Goal: Task Accomplishment & Management: Use online tool/utility

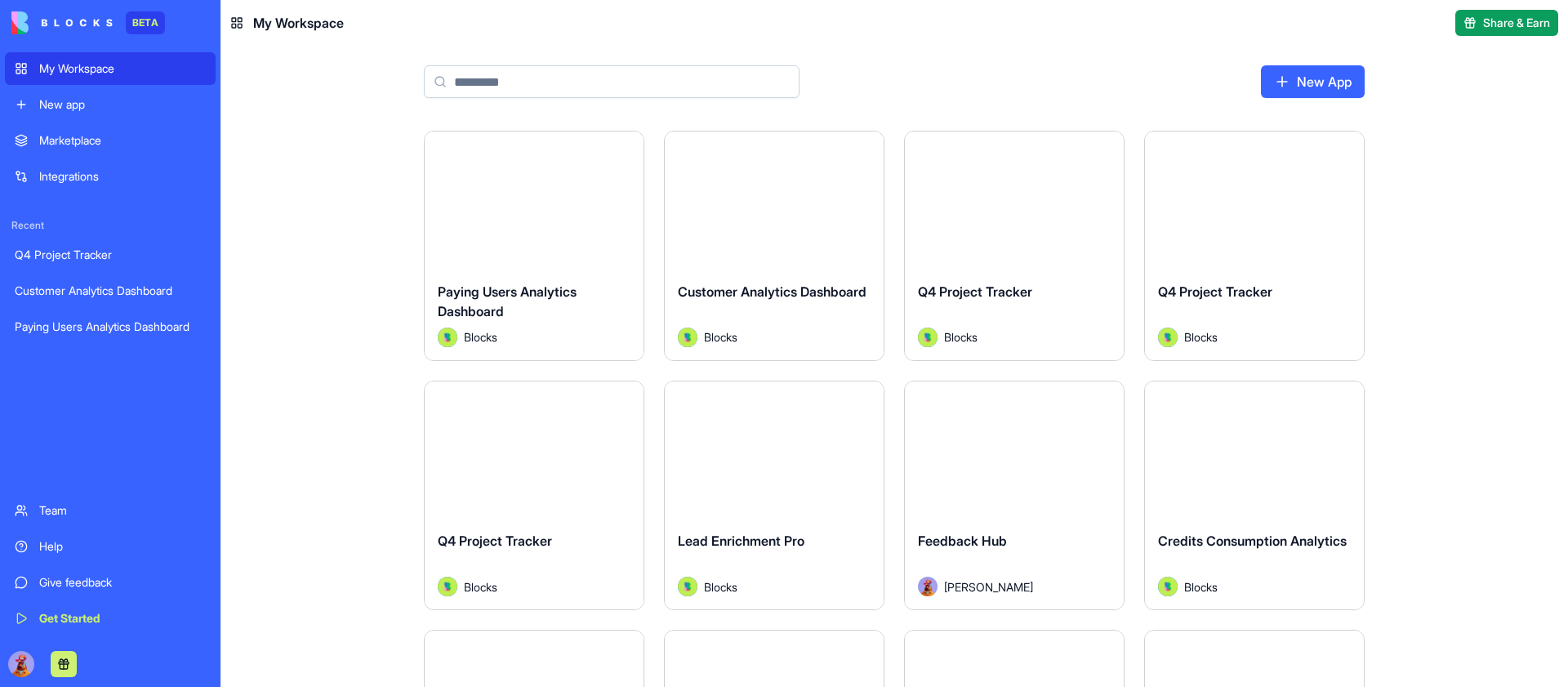
click at [546, 178] on div "Launch" at bounding box center [534, 200] width 219 height 137
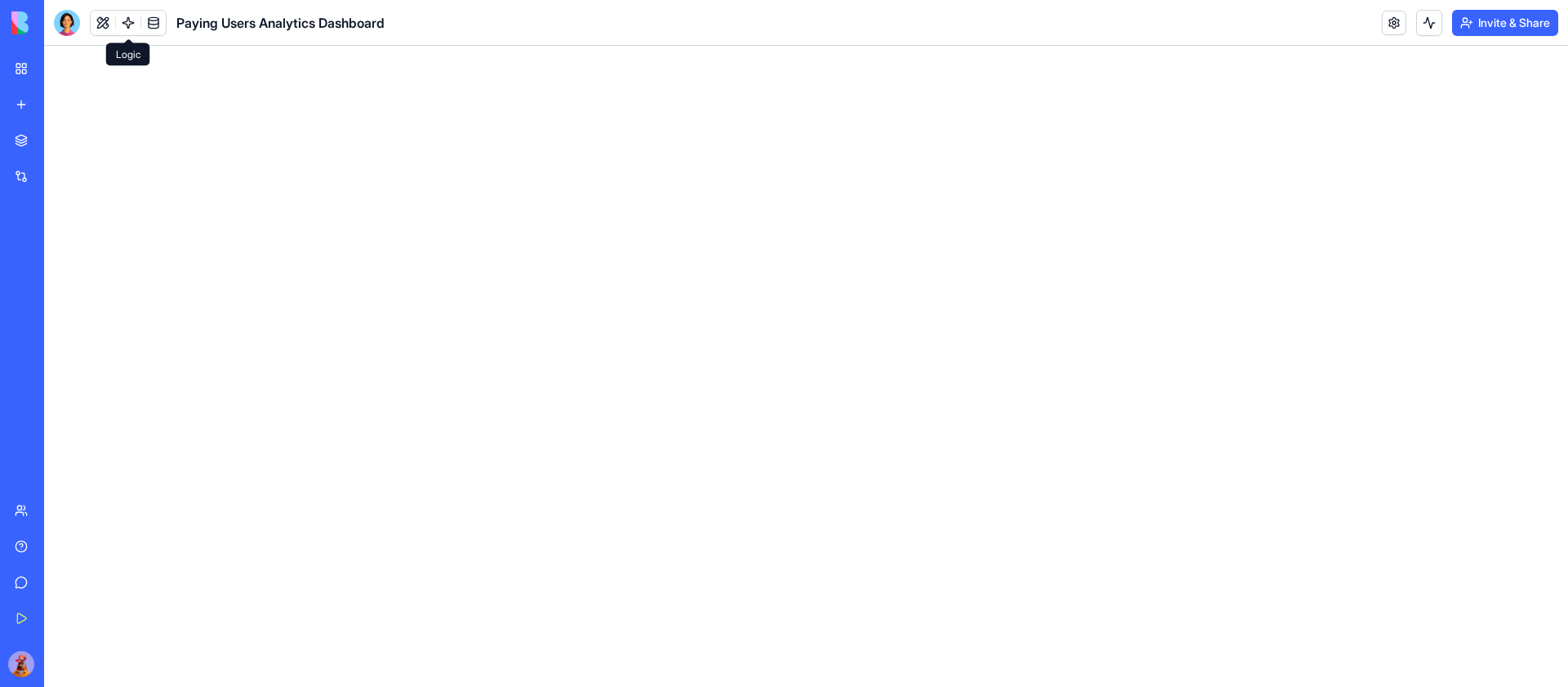
click at [91, 24] on button at bounding box center [103, 23] width 25 height 25
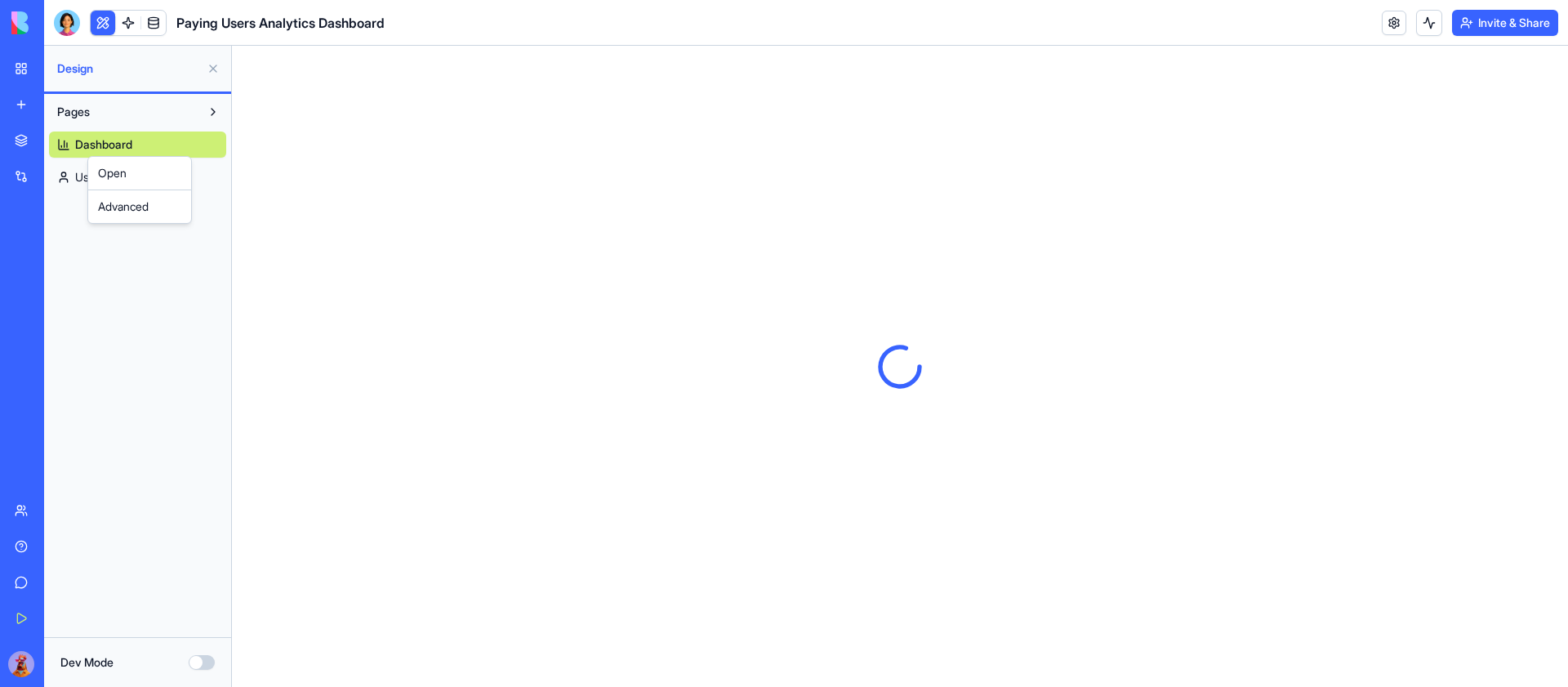
drag, startPoint x: 106, startPoint y: 131, endPoint x: 86, endPoint y: 155, distance: 31.2
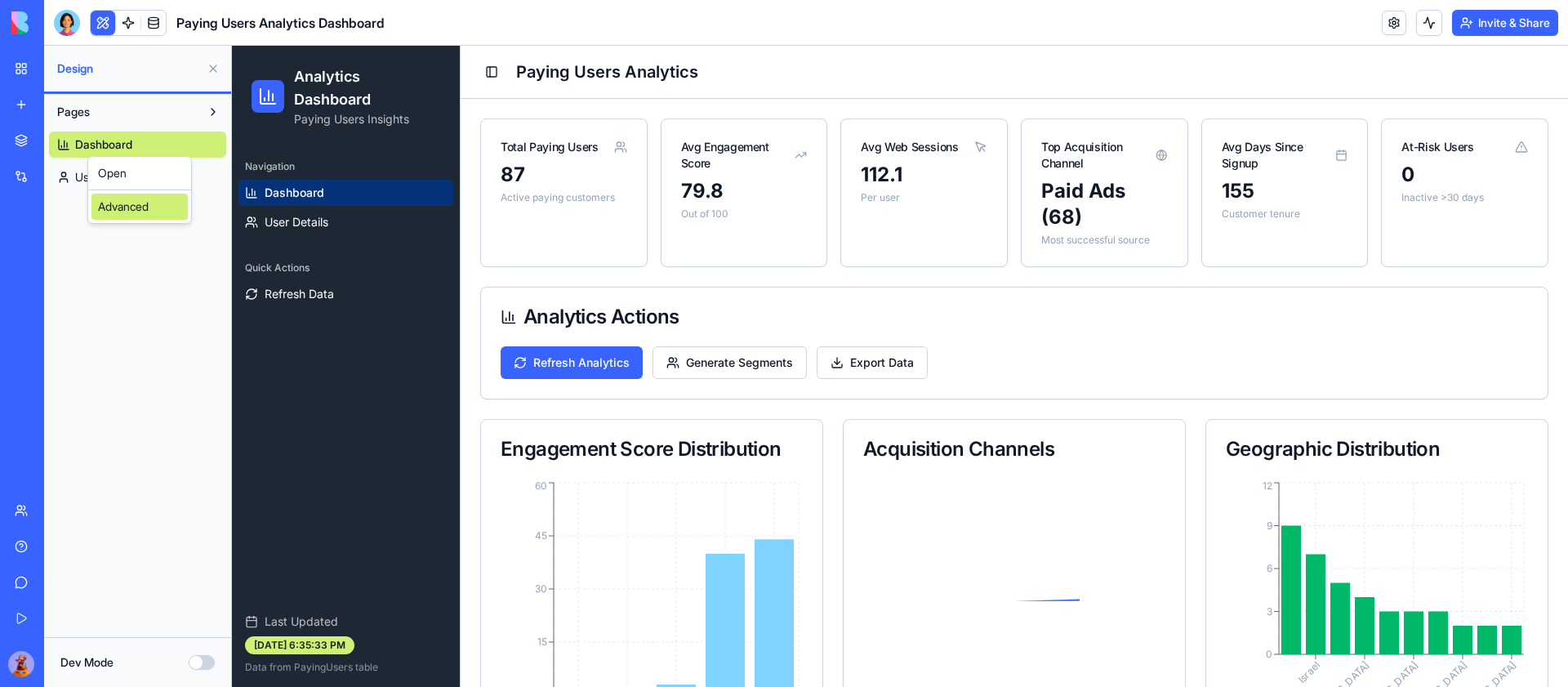
click at [135, 215] on div "Advanced" at bounding box center [139, 206] width 97 height 26
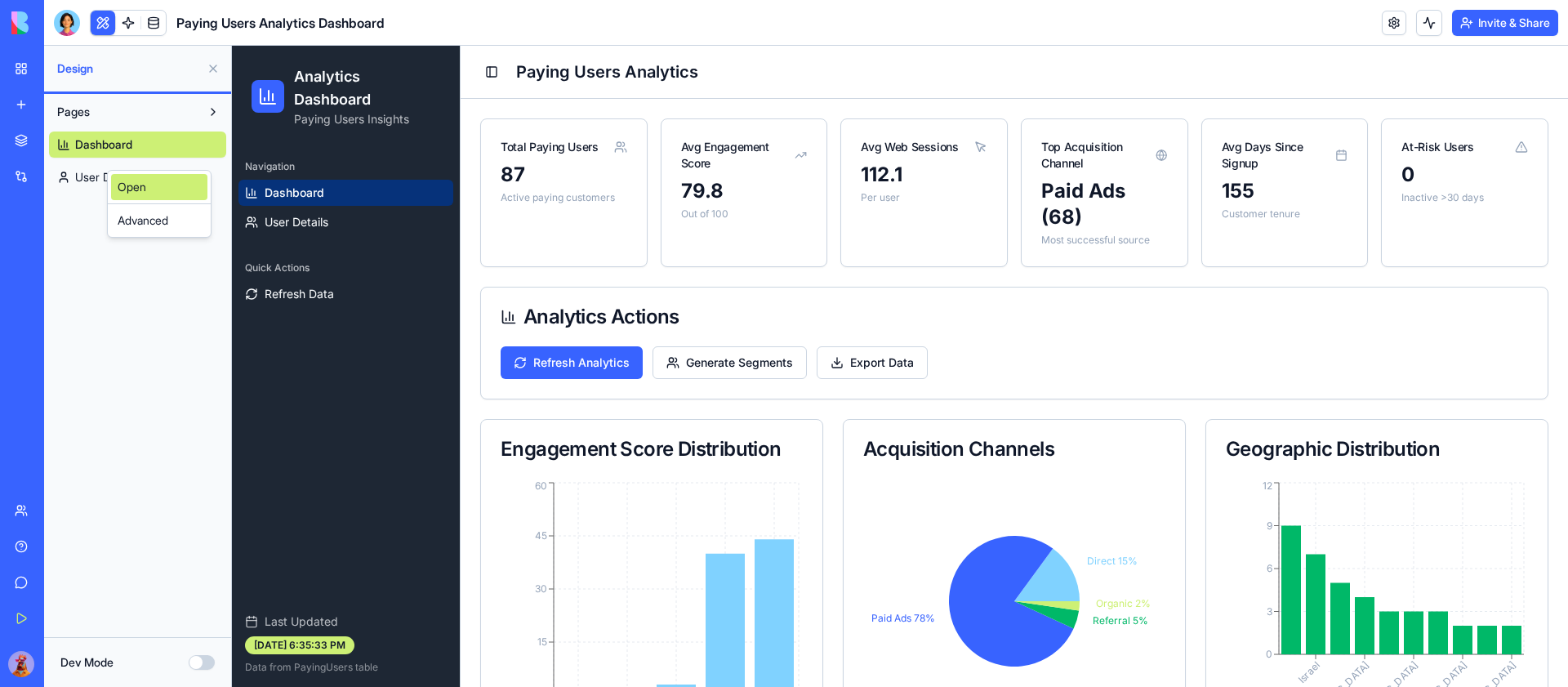
click at [163, 192] on link "Open" at bounding box center [159, 187] width 97 height 26
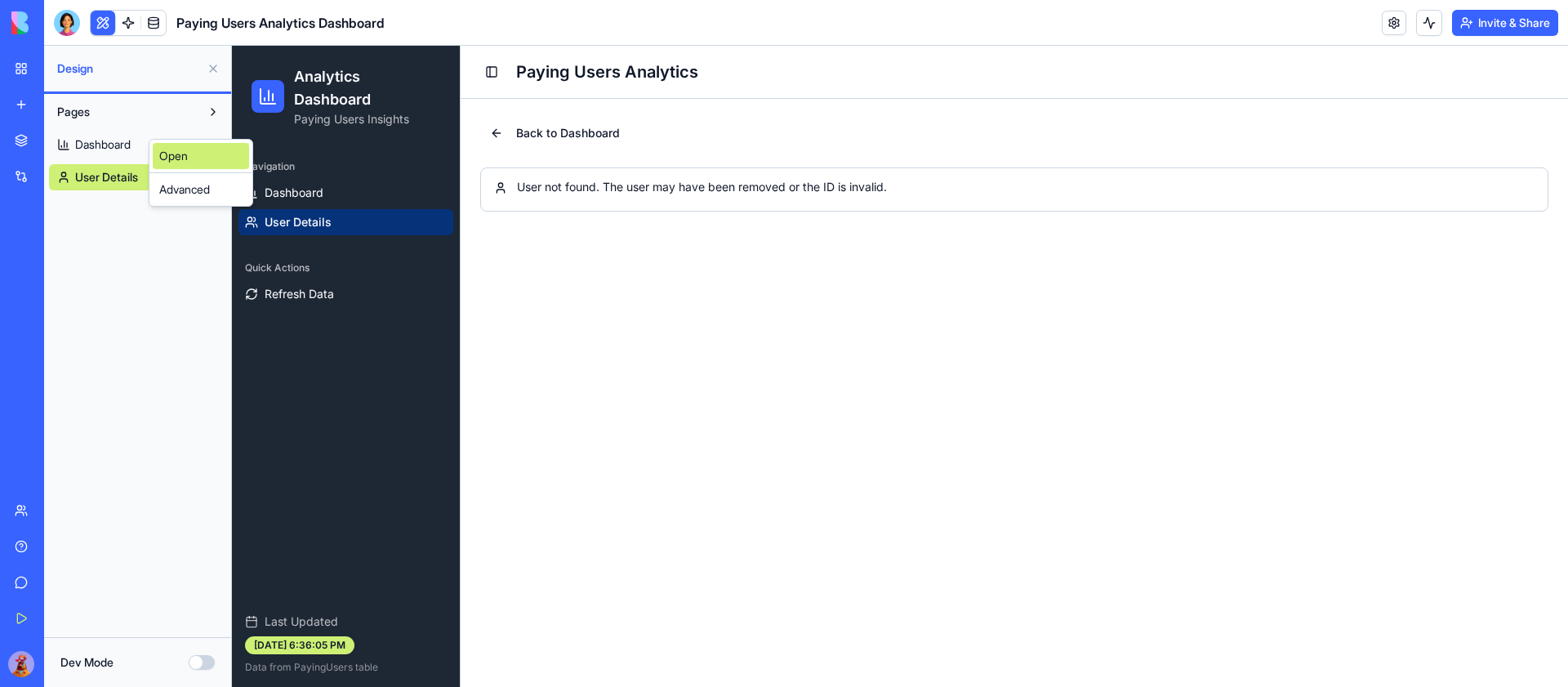
click at [183, 157] on link "Open" at bounding box center [200, 155] width 97 height 26
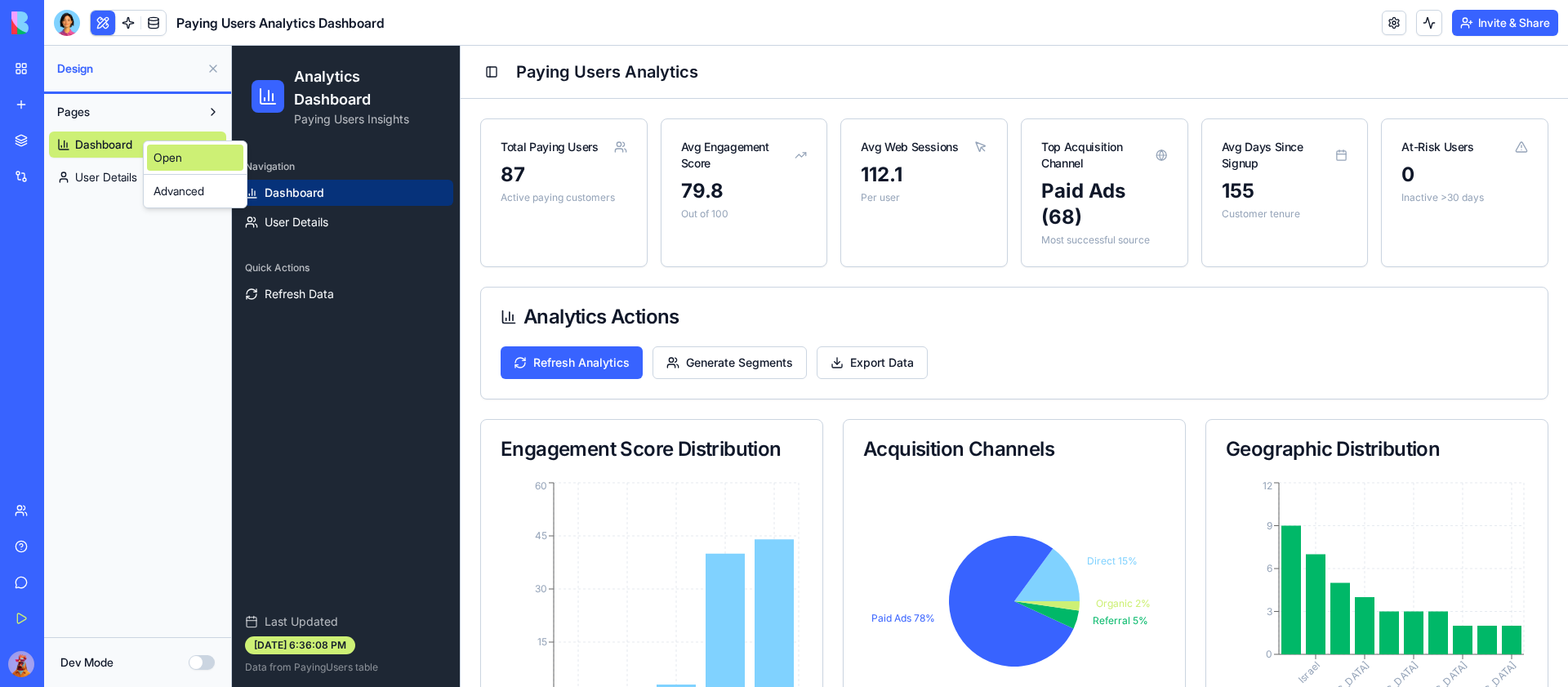
click at [167, 163] on link "Open" at bounding box center [195, 157] width 97 height 26
click at [193, 193] on link "Open" at bounding box center [196, 199] width 97 height 26
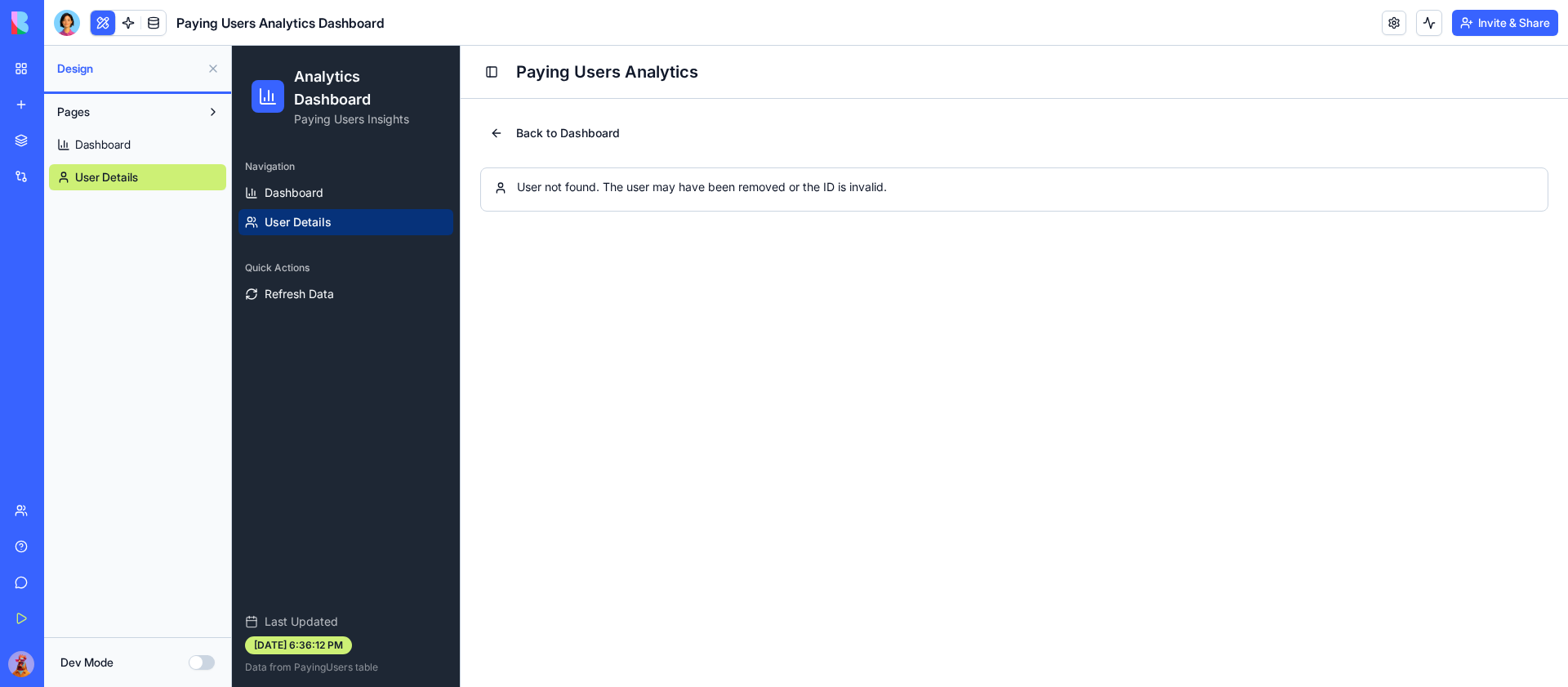
drag, startPoint x: 156, startPoint y: 160, endPoint x: 131, endPoint y: 141, distance: 31.4
click at [164, 162] on link "Open" at bounding box center [184, 157] width 97 height 26
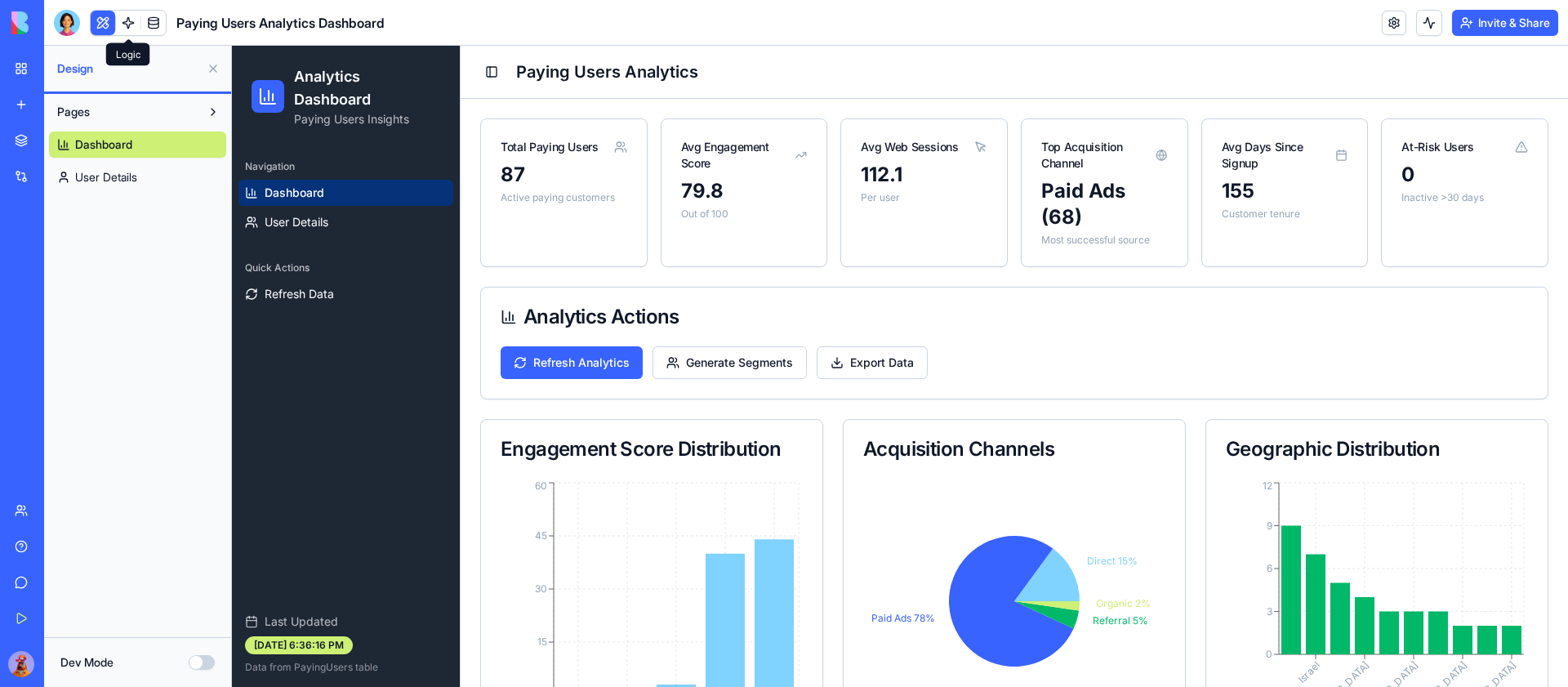
click at [132, 19] on link at bounding box center [128, 23] width 25 height 25
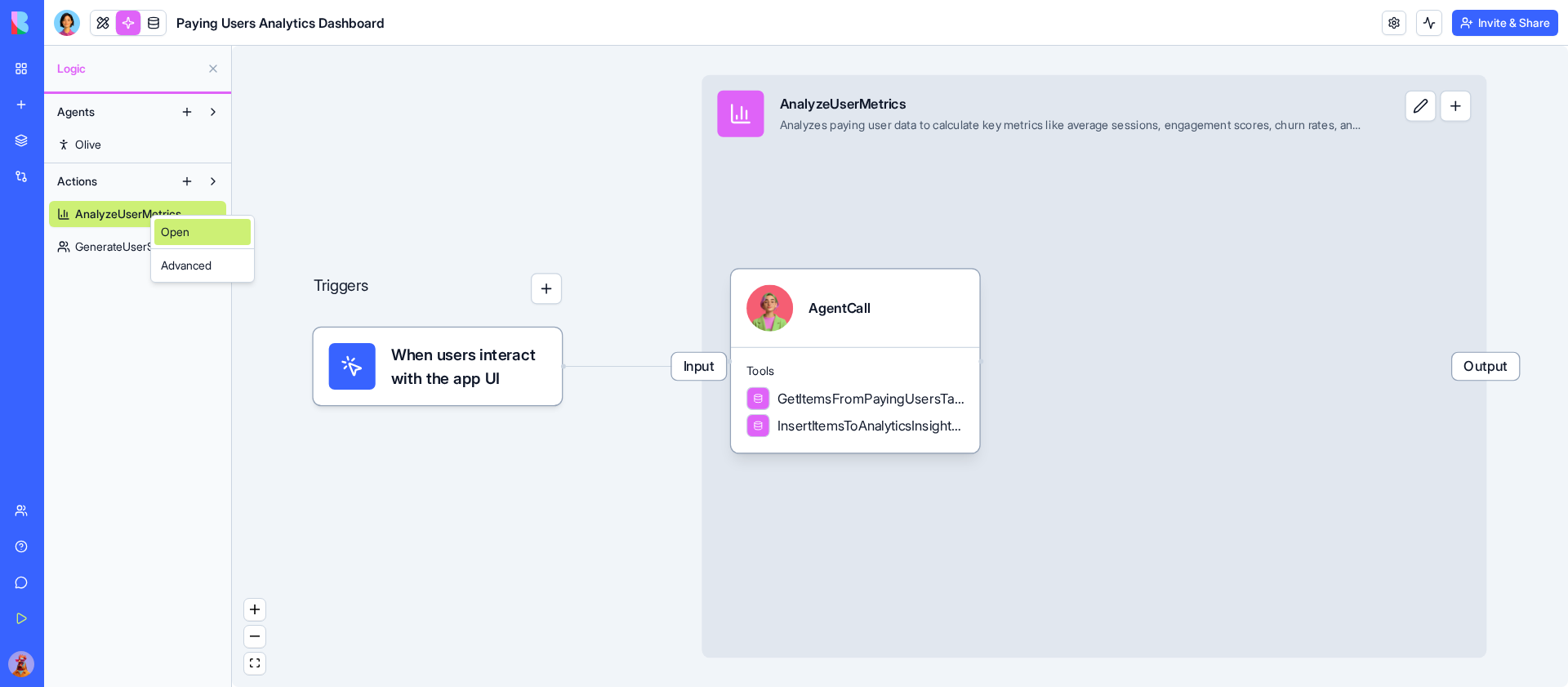
click at [178, 233] on link "Open" at bounding box center [202, 232] width 97 height 26
click at [187, 257] on link "Open" at bounding box center [217, 257] width 97 height 26
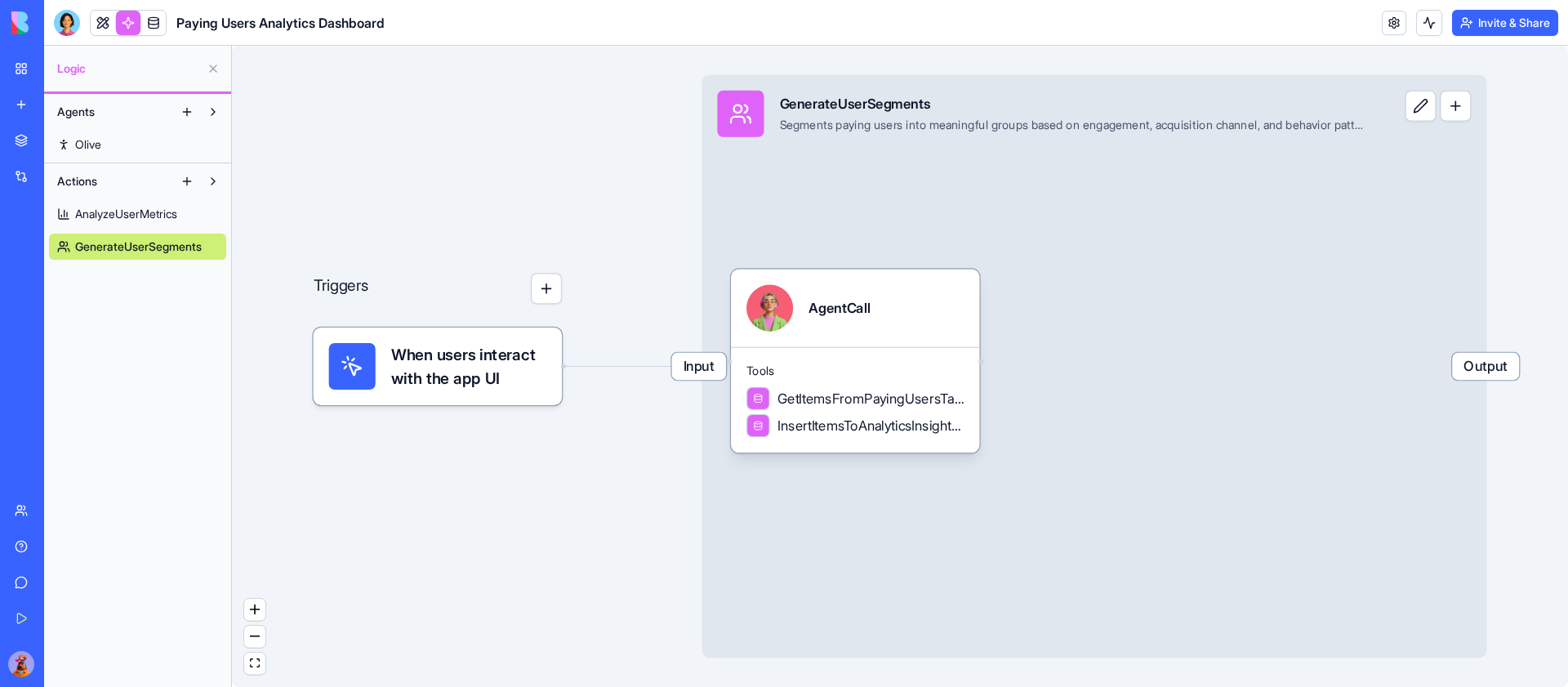
click at [156, 213] on span "AnalyzeUserMetrics" at bounding box center [126, 214] width 102 height 17
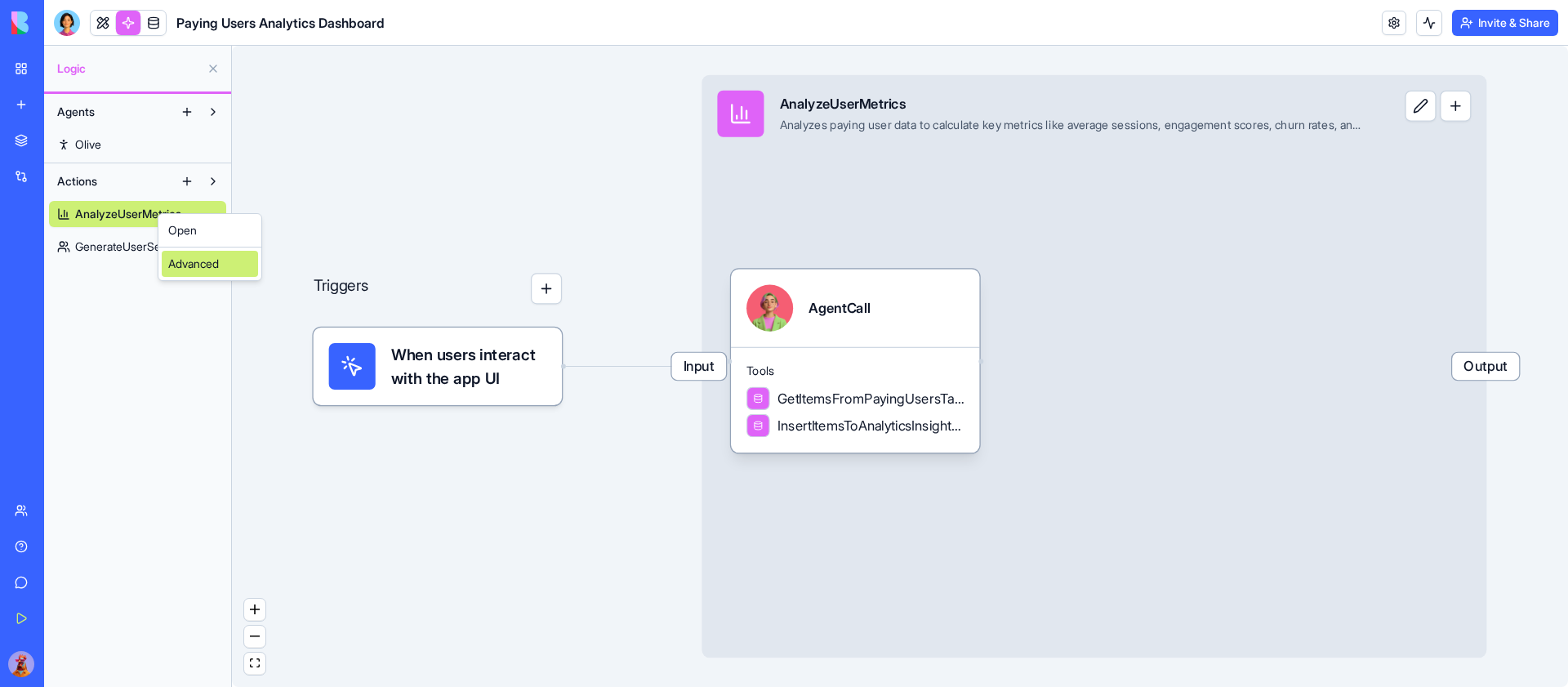
click at [200, 269] on div "Advanced" at bounding box center [210, 264] width 97 height 26
click at [178, 235] on link "GenerateUserSegments" at bounding box center [137, 246] width 177 height 26
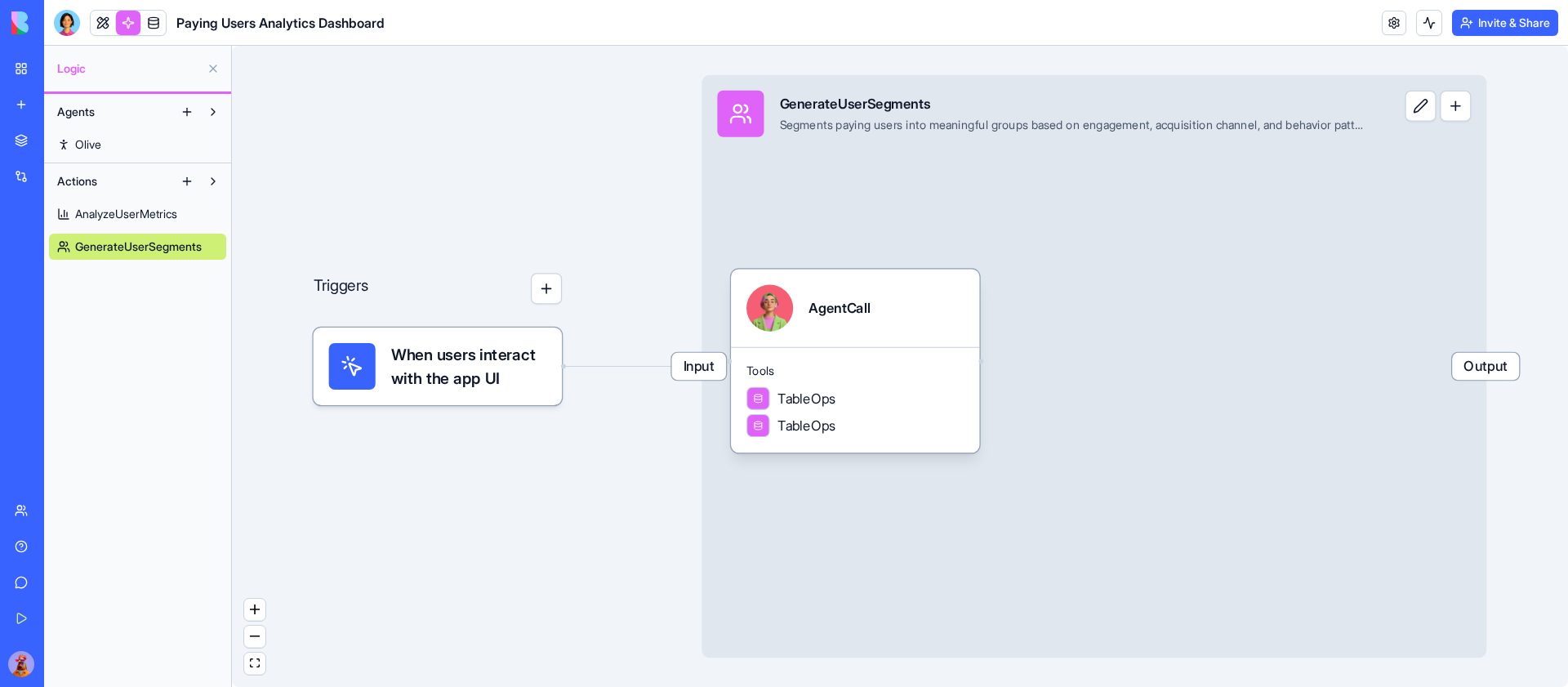
click at [175, 215] on span "AnalyzeUserMetrics" at bounding box center [126, 214] width 102 height 17
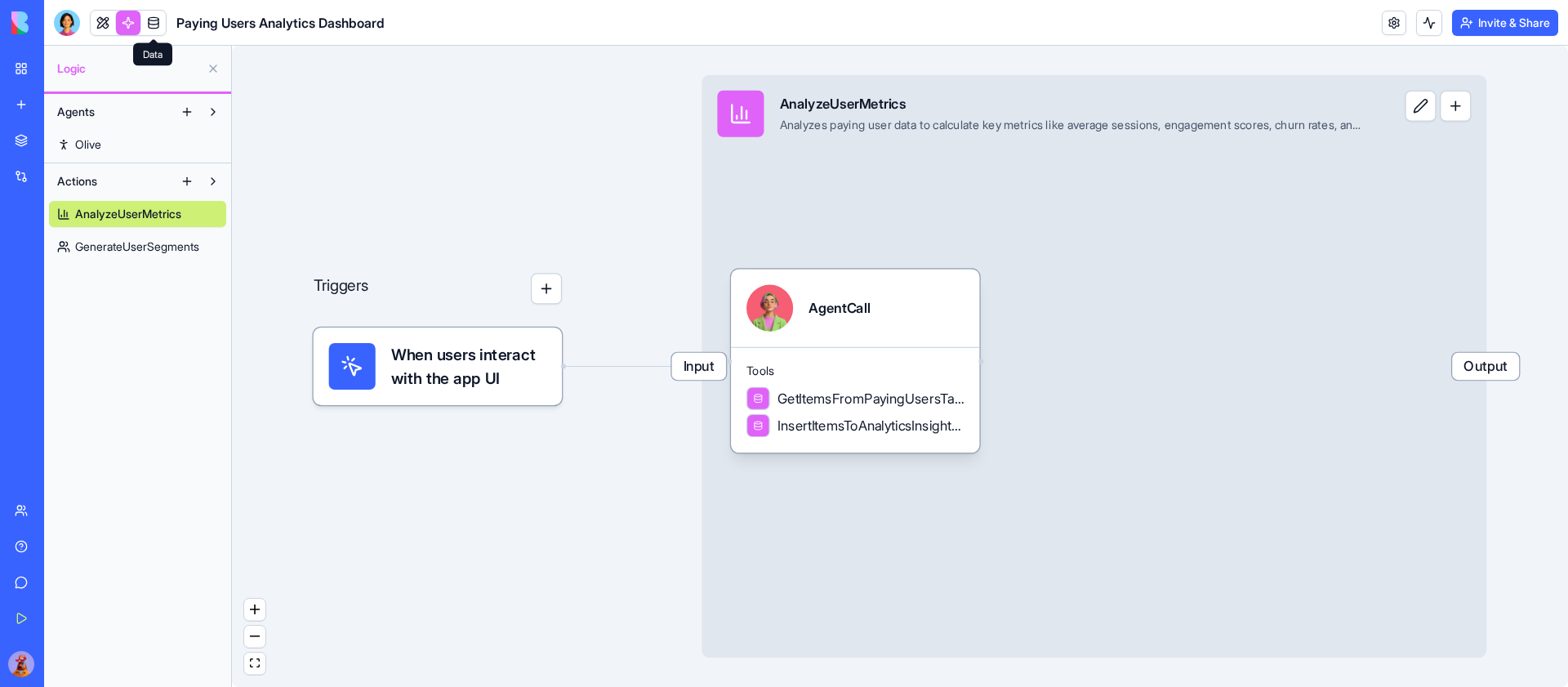
click at [155, 17] on link at bounding box center [154, 23] width 25 height 25
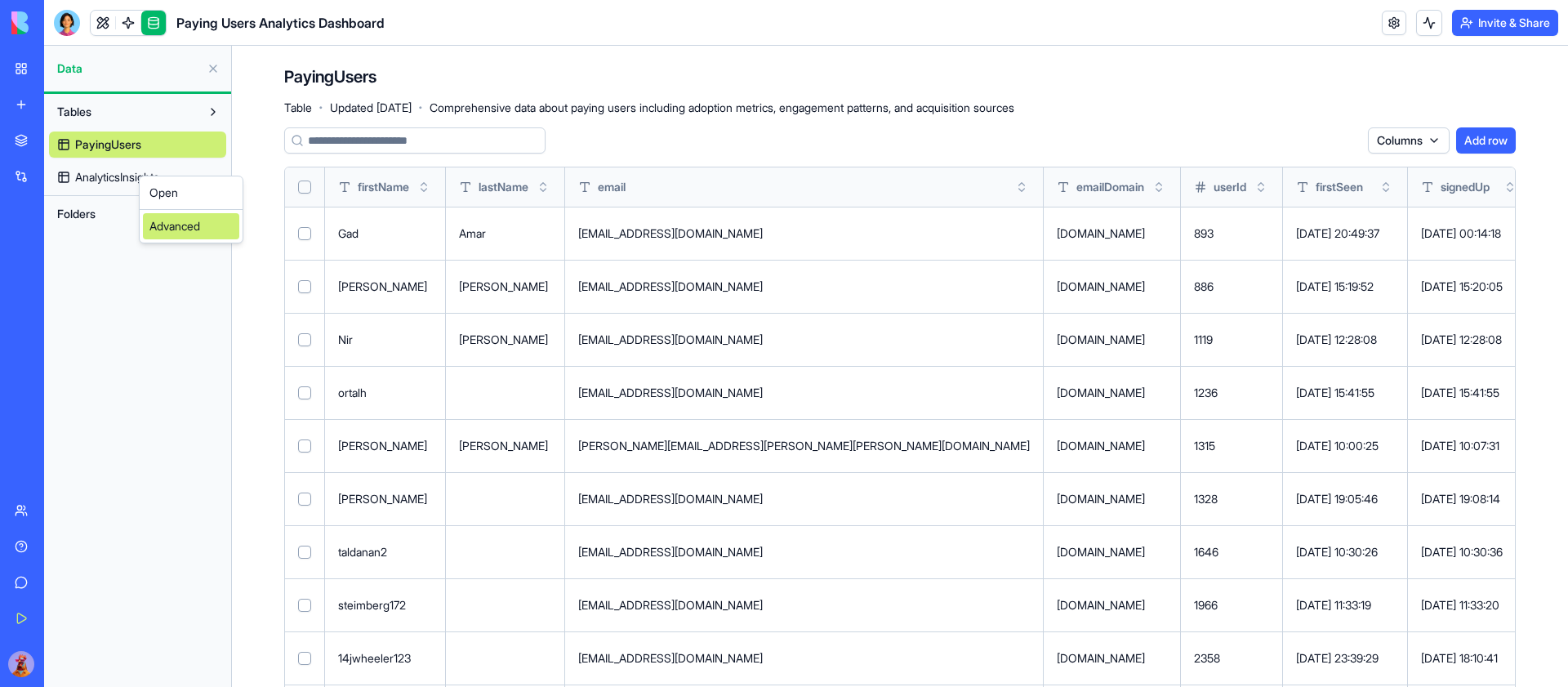
click at [171, 238] on div "Advanced" at bounding box center [190, 226] width 97 height 26
click at [233, 193] on div "Advanced" at bounding box center [228, 188] width 97 height 26
click at [143, 180] on span "AnalyticsInsights" at bounding box center [117, 177] width 84 height 17
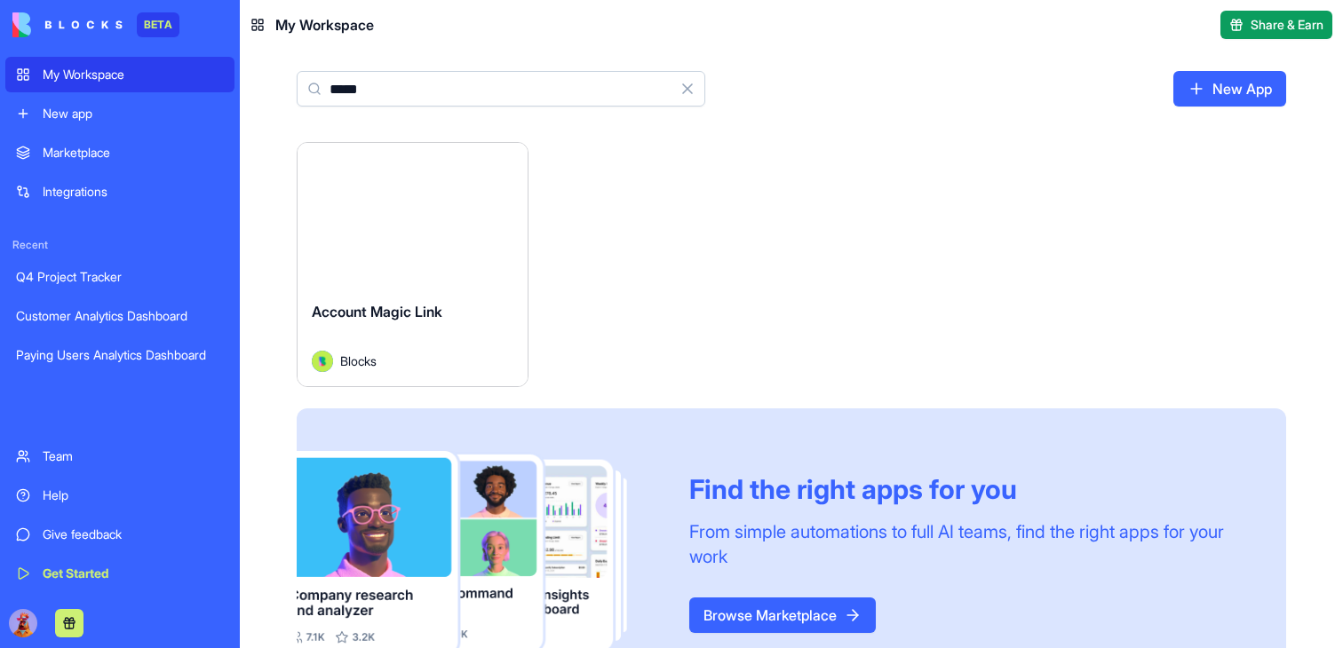
type input "*****"
click at [432, 212] on button "Launch" at bounding box center [411, 215] width 133 height 36
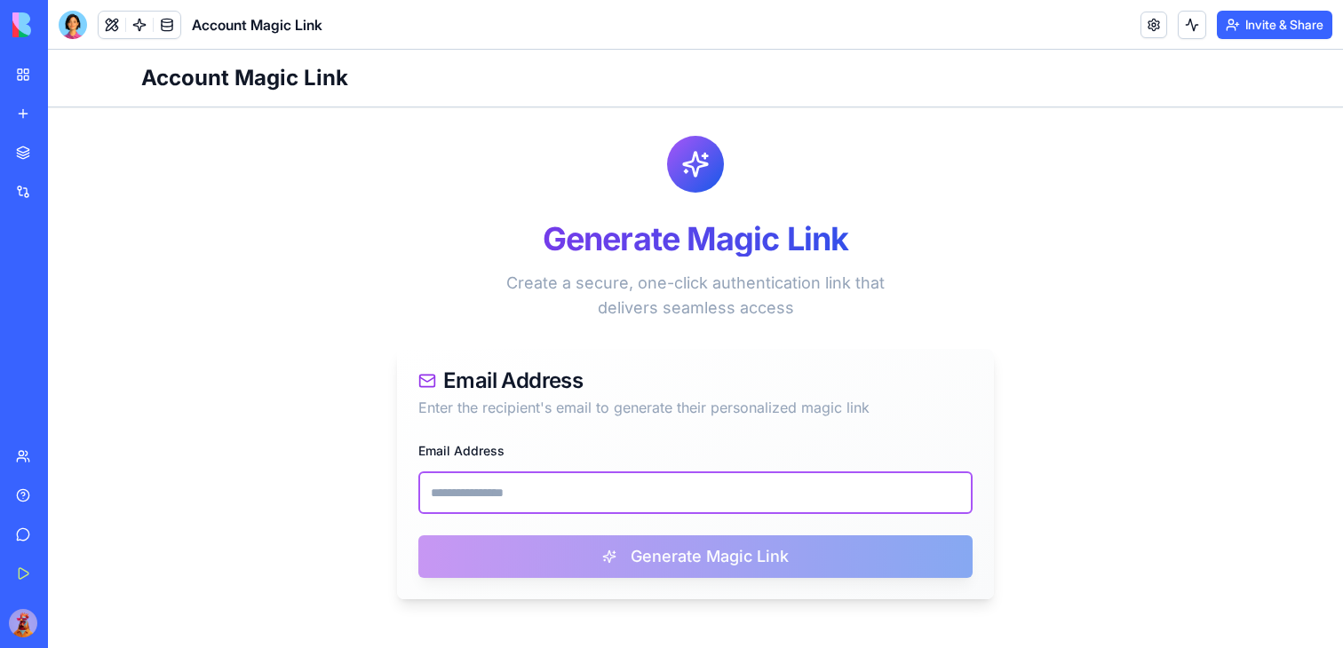
click at [636, 486] on input "Email Address" at bounding box center [695, 493] width 554 height 43
paste input "**********"
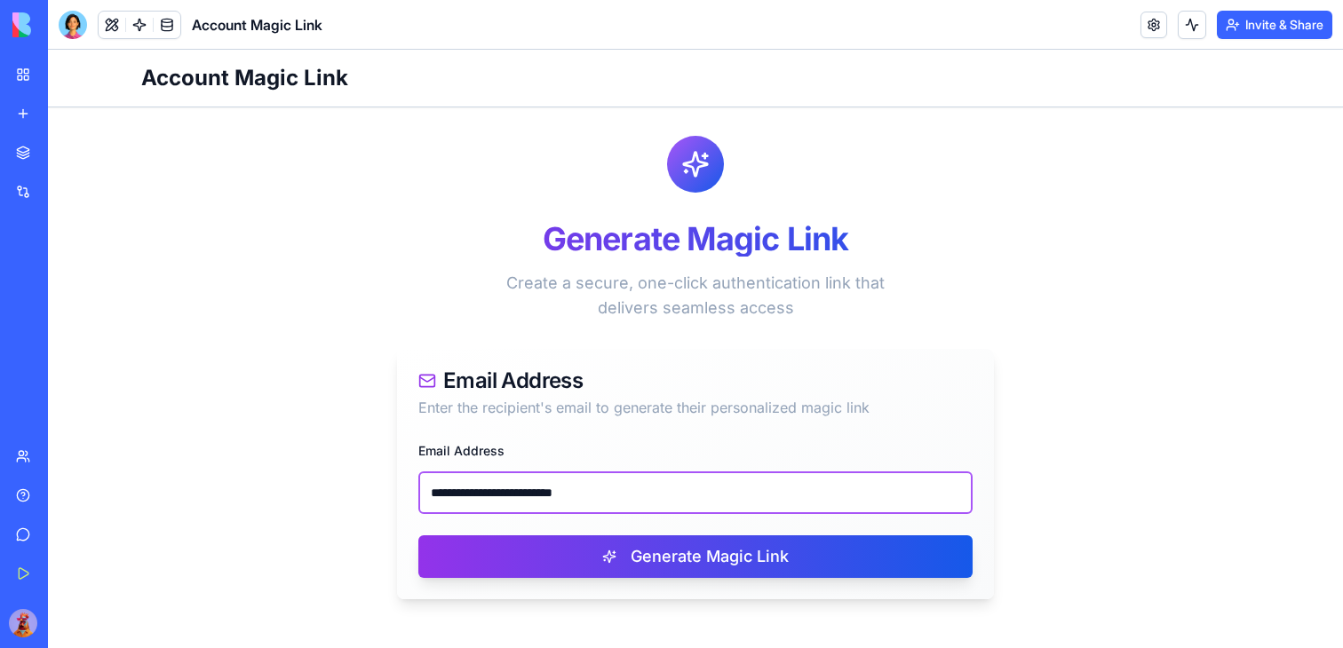
type input "**********"
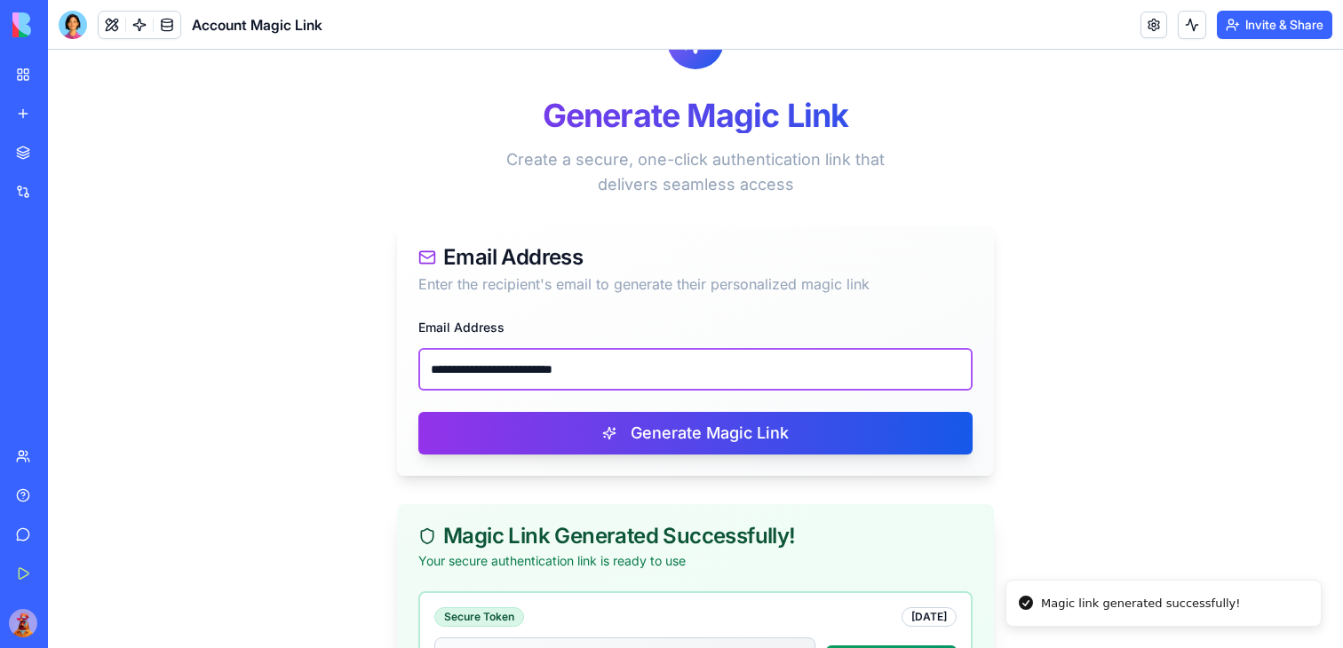
scroll to position [324, 0]
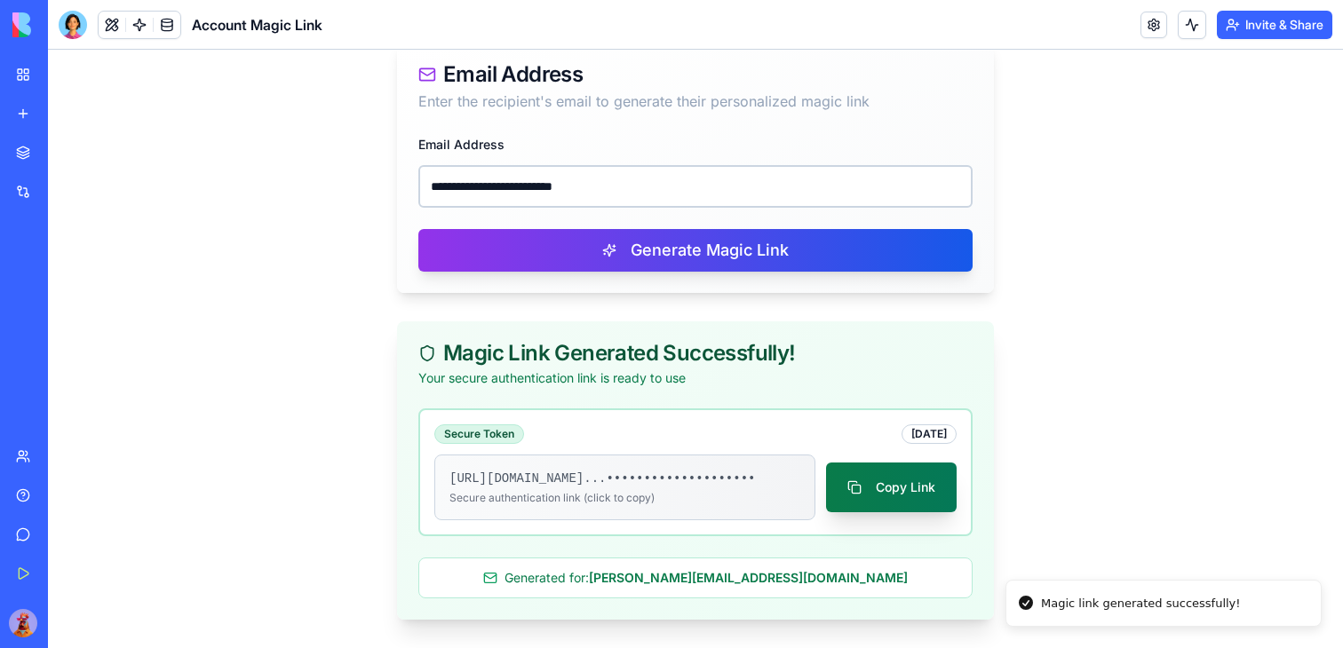
click at [894, 471] on button "Copy Link" at bounding box center [891, 488] width 131 height 50
